Goal: Task Accomplishment & Management: Use online tool/utility

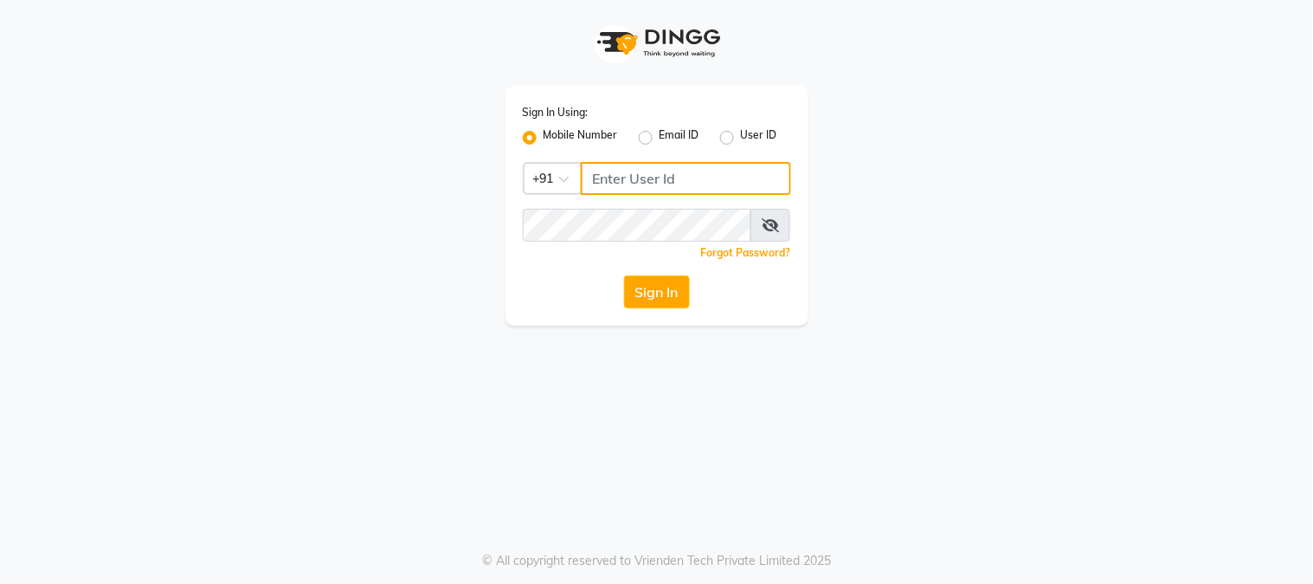
click at [644, 178] on input "Username" at bounding box center [686, 178] width 210 height 33
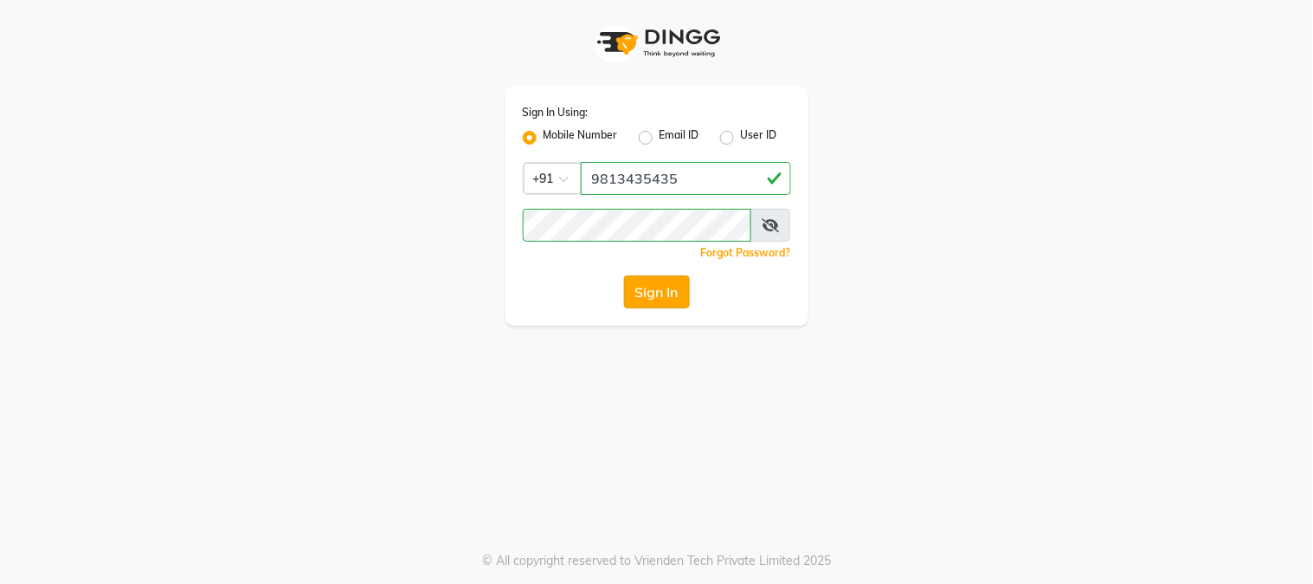
click at [661, 290] on button "Sign In" at bounding box center [657, 291] width 66 height 33
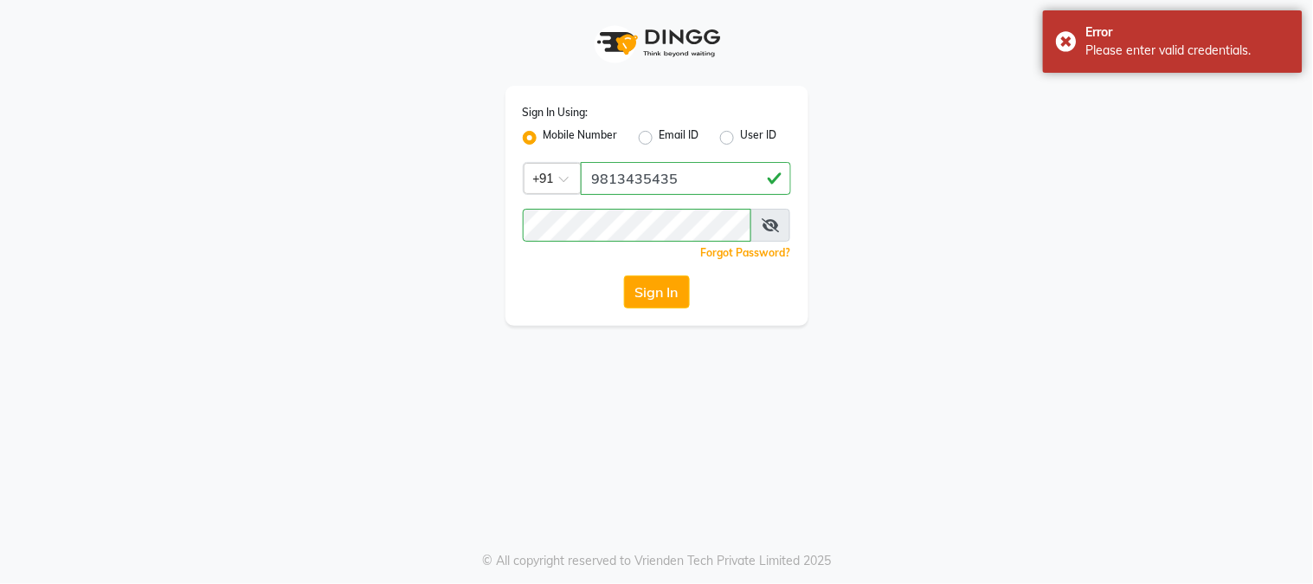
click at [779, 227] on icon at bounding box center [770, 225] width 17 height 14
click at [612, 178] on input "9813435435" at bounding box center [686, 178] width 210 height 33
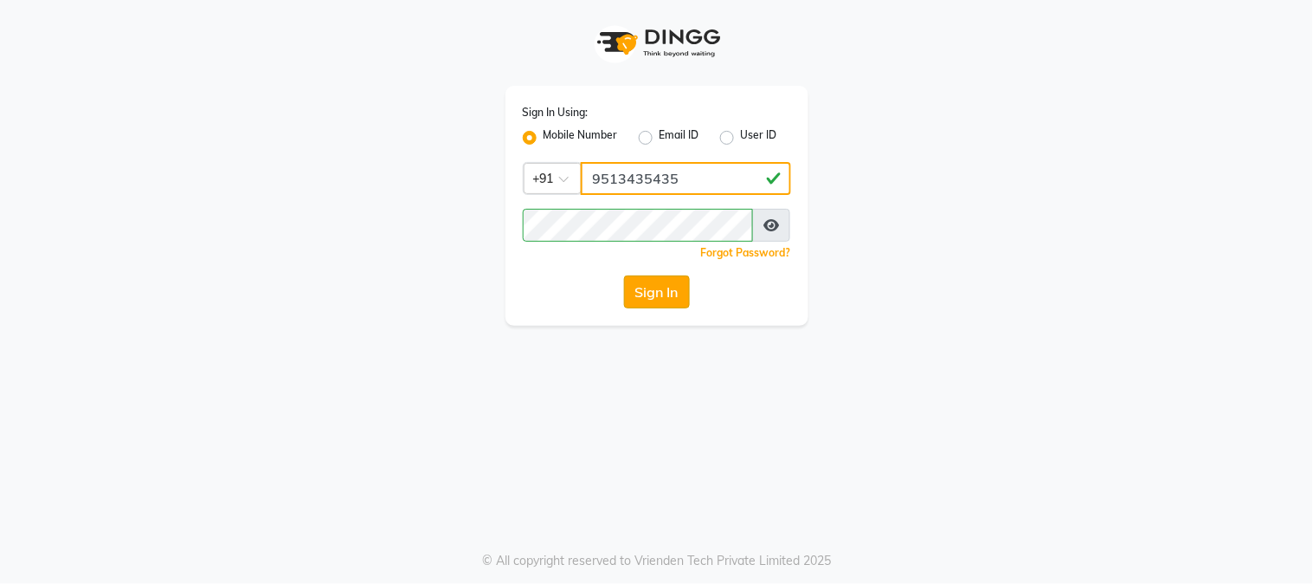
type input "9513435435"
click at [652, 290] on button "Sign In" at bounding box center [657, 291] width 66 height 33
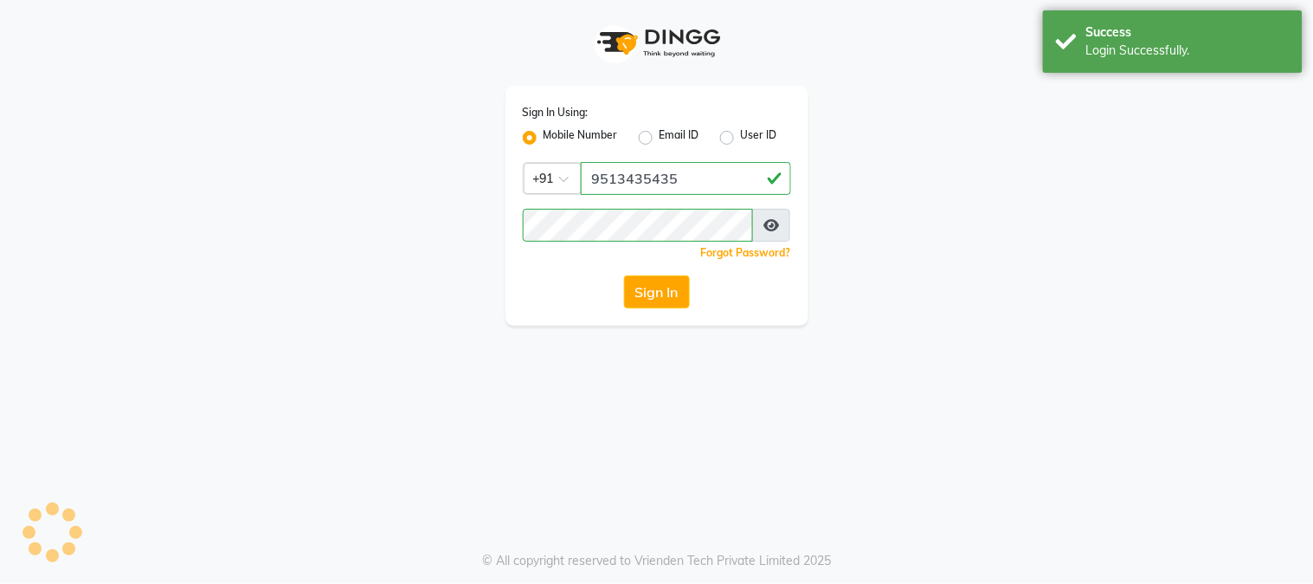
select select "5019"
select select "service"
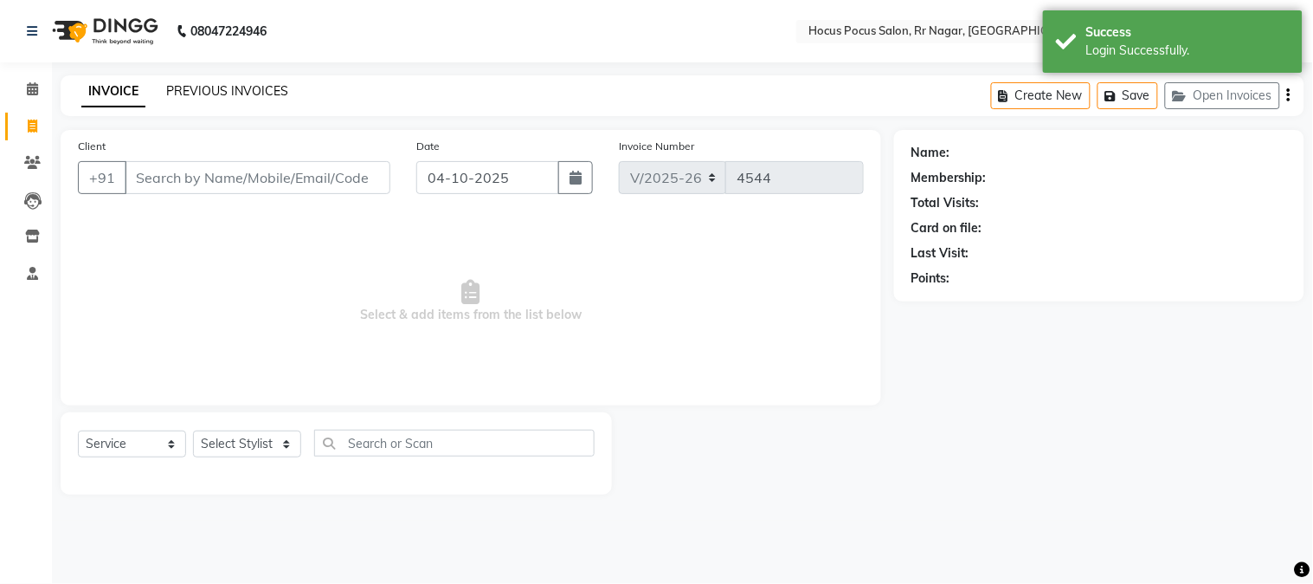
click at [231, 90] on link "PREVIOUS INVOICES" at bounding box center [227, 91] width 122 height 16
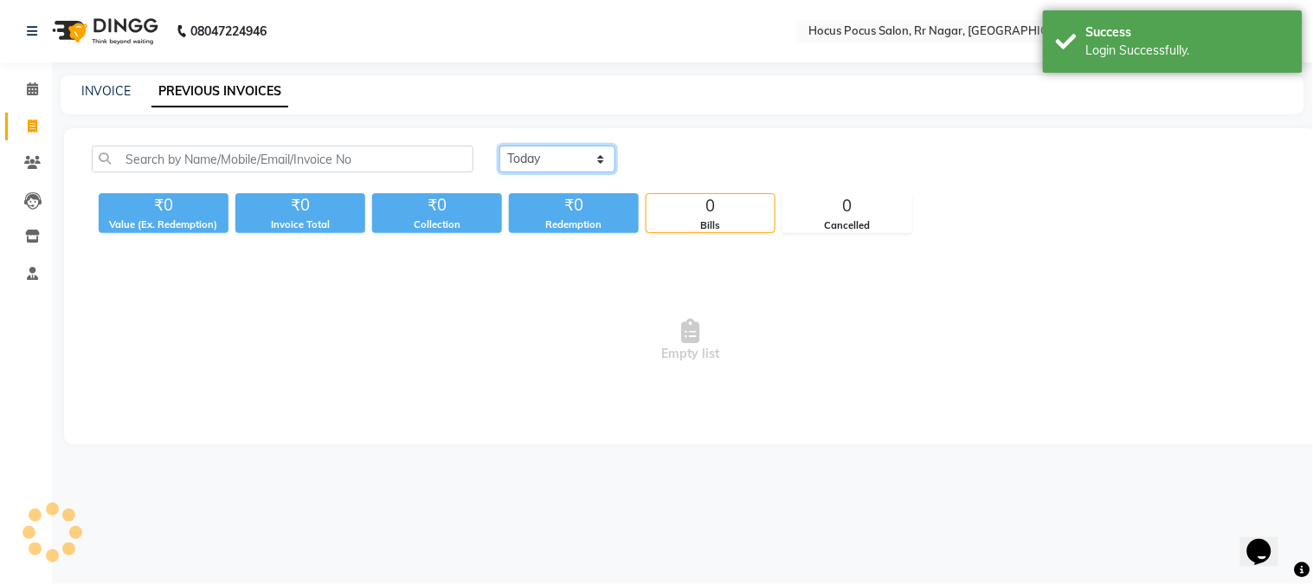
click at [540, 152] on select "[DATE] [DATE] Custom Range" at bounding box center [558, 158] width 116 height 27
select select "yesterday"
click at [500, 145] on select "[DATE] [DATE] Custom Range" at bounding box center [558, 158] width 116 height 27
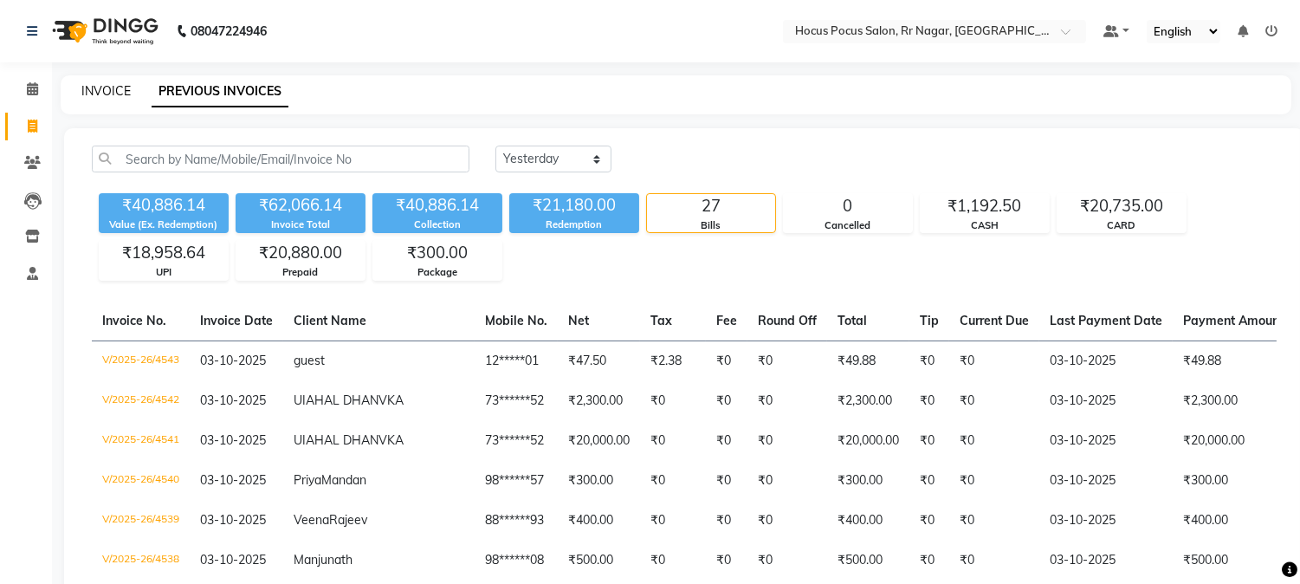
click at [104, 88] on link "INVOICE" at bounding box center [105, 91] width 49 height 16
select select "service"
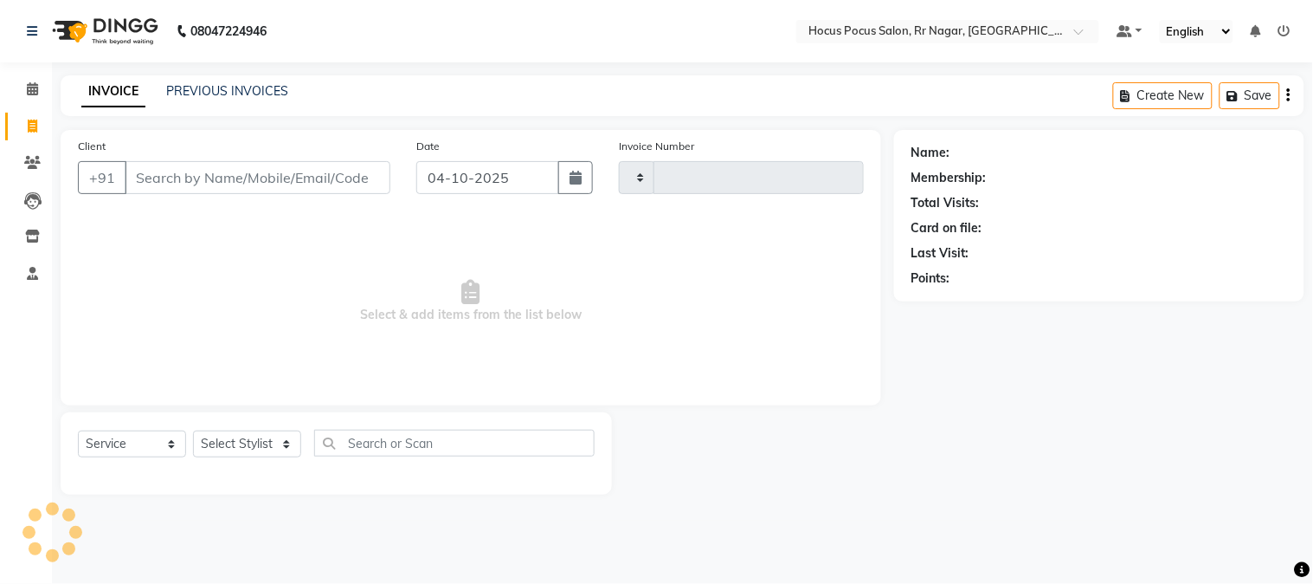
type input "4544"
select select "5019"
